Goal: Information Seeking & Learning: Learn about a topic

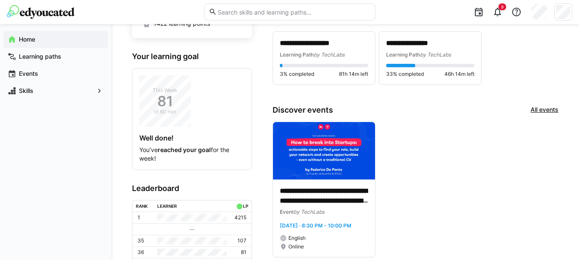
scroll to position [94, 0]
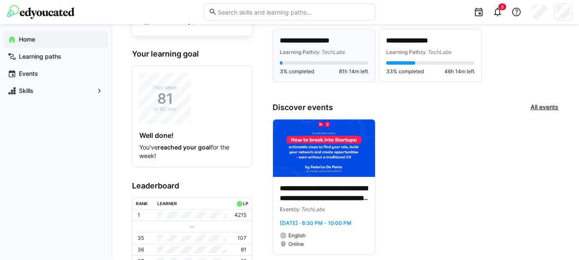
click at [315, 38] on p "**********" at bounding box center [324, 41] width 88 height 10
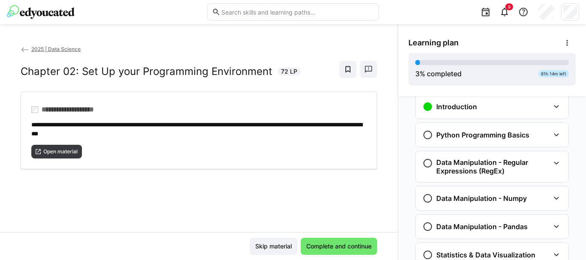
scroll to position [172, 0]
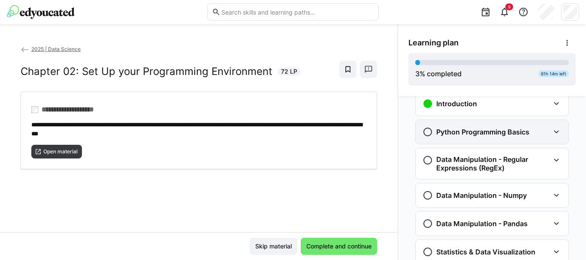
click at [490, 134] on h3 "Python Programming Basics" at bounding box center [482, 132] width 93 height 9
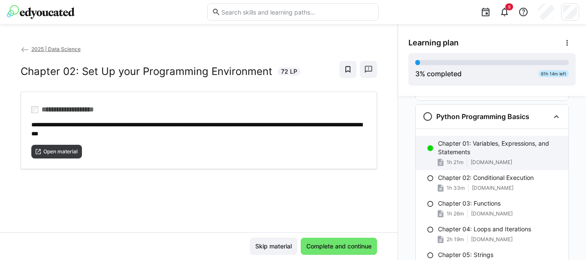
scroll to position [189, 0]
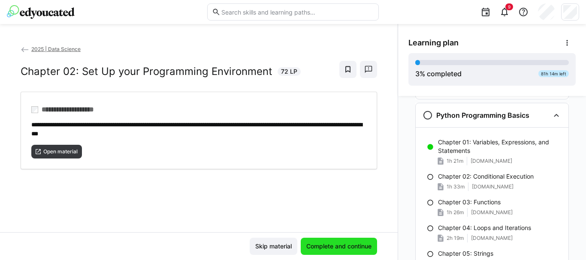
click at [313, 246] on span "Complete and continue" at bounding box center [339, 246] width 68 height 9
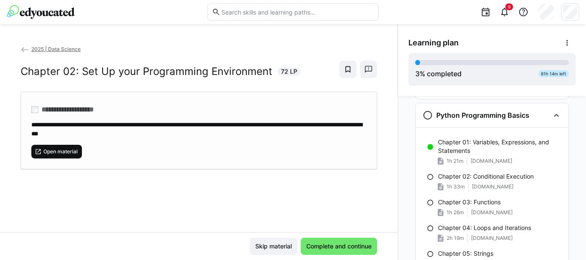
click at [64, 150] on span "Open material" at bounding box center [60, 151] width 36 height 7
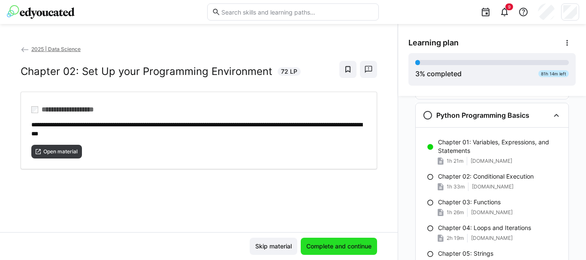
click at [329, 249] on span "Complete and continue" at bounding box center [339, 246] width 68 height 9
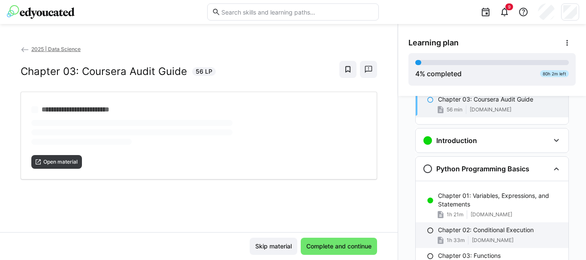
scroll to position [133, 0]
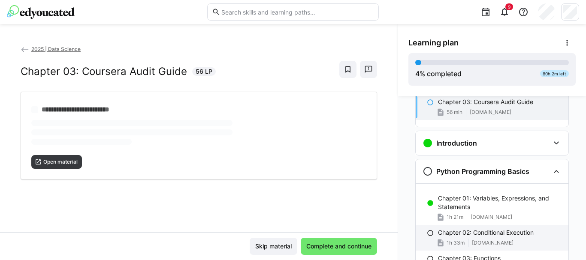
click at [466, 230] on p "Chapter 02: Conditional Execution" at bounding box center [486, 233] width 96 height 9
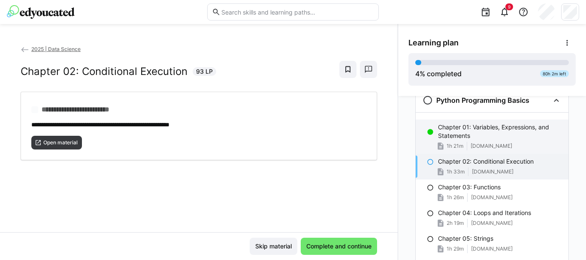
scroll to position [205, 0]
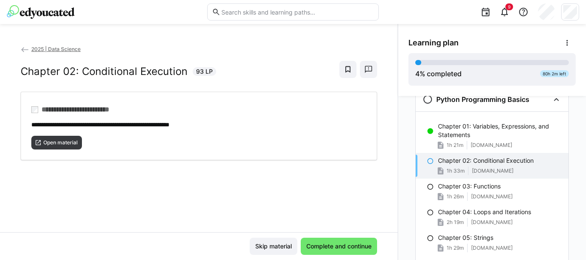
click at [440, 163] on p "Chapter 02: Conditional Execution" at bounding box center [486, 161] width 96 height 9
click at [54, 143] on span "Open material" at bounding box center [60, 142] width 36 height 7
click at [338, 243] on span "Complete and continue" at bounding box center [339, 246] width 68 height 9
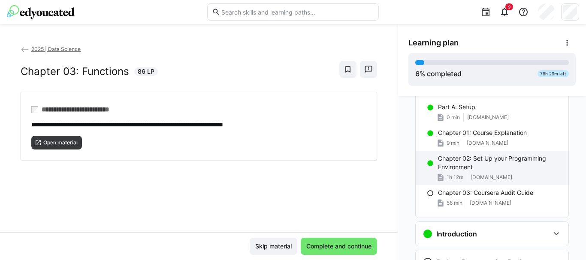
scroll to position [46, 0]
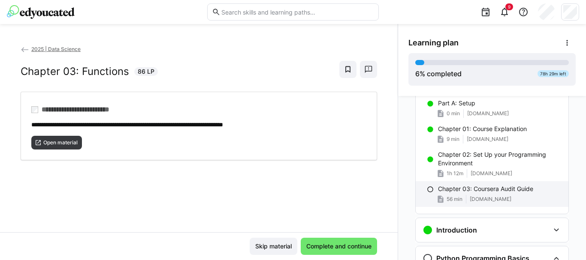
click at [513, 192] on p "Chapter 03: Coursera Audit Guide" at bounding box center [485, 189] width 95 height 9
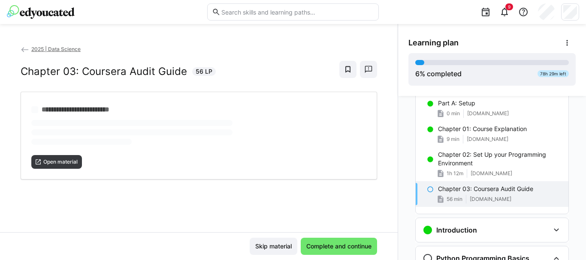
scroll to position [14, 0]
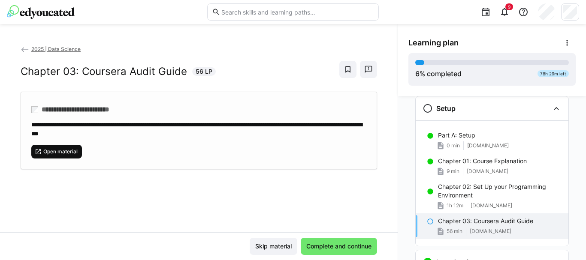
click at [68, 155] on span "Open material" at bounding box center [56, 152] width 51 height 14
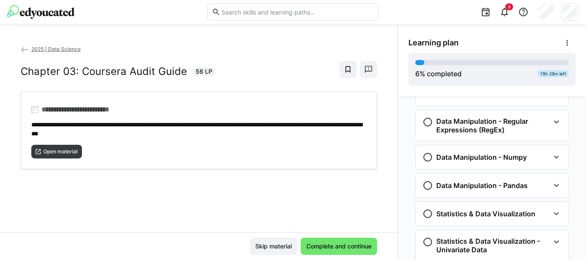
scroll to position [551, 0]
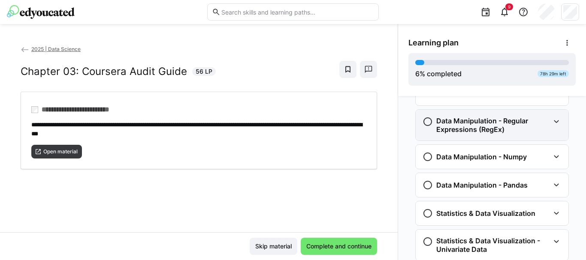
click at [540, 123] on h3 "Data Manipulation - Regular Expressions (RegEx)" at bounding box center [492, 125] width 113 height 17
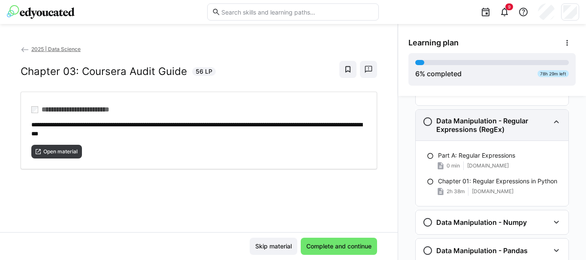
click at [540, 123] on h3 "Data Manipulation - Regular Expressions (RegEx)" at bounding box center [492, 125] width 113 height 17
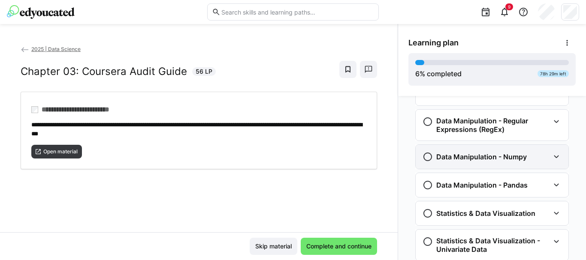
click at [542, 157] on div "Data Manipulation - Numpy" at bounding box center [485, 157] width 127 height 10
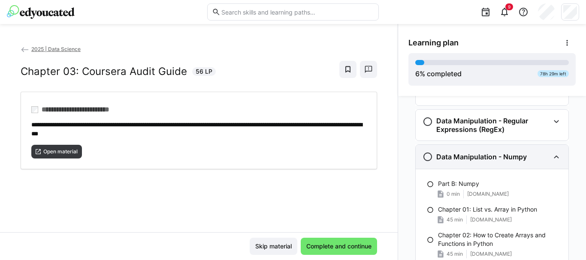
click at [542, 157] on div "Data Manipulation - Numpy" at bounding box center [485, 157] width 127 height 10
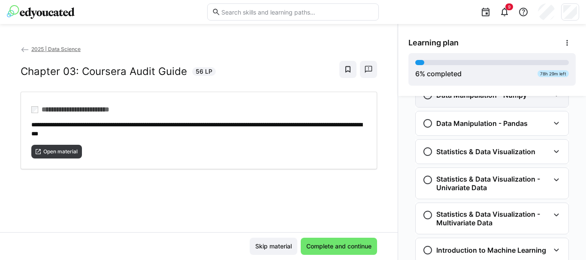
scroll to position [642, 0]
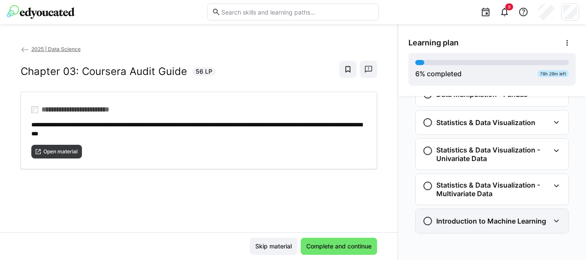
click at [541, 220] on h3 "Introduction to Machine Learning" at bounding box center [491, 221] width 110 height 9
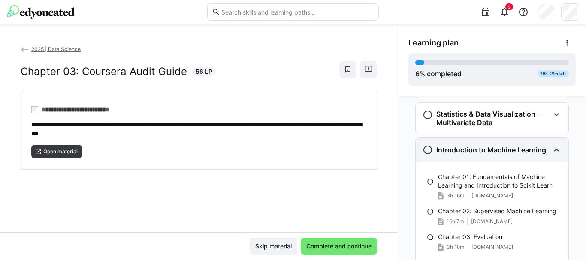
scroll to position [712, 0]
click at [552, 155] on eds-icon at bounding box center [556, 151] width 10 height 10
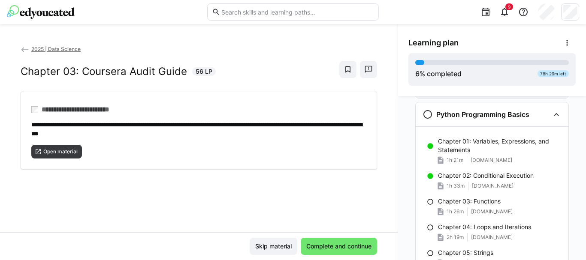
scroll to position [190, 0]
